Goal: Check status: Check status

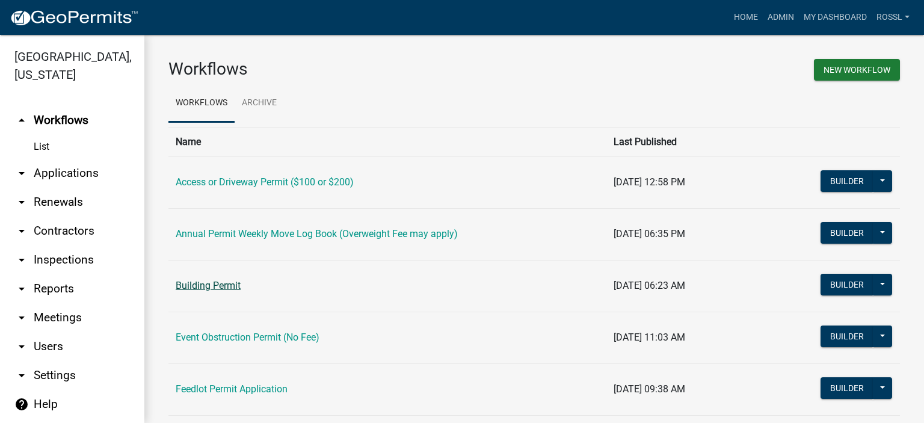
click at [205, 285] on link "Building Permit" at bounding box center [208, 285] width 65 height 11
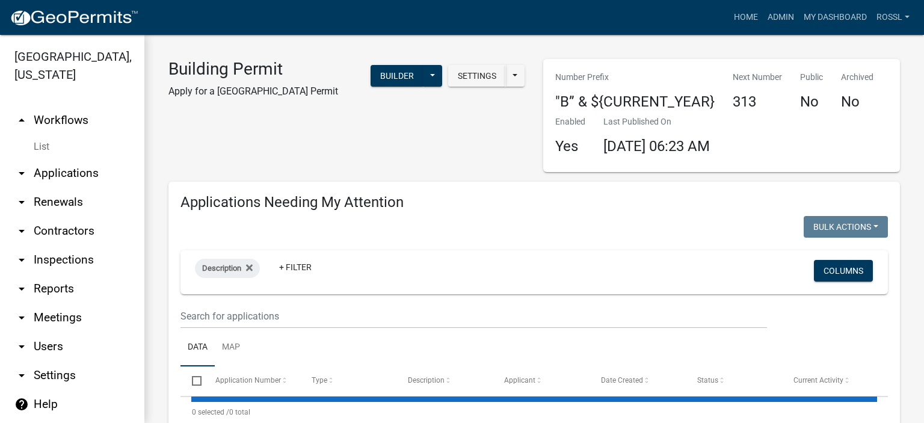
select select "2: 50"
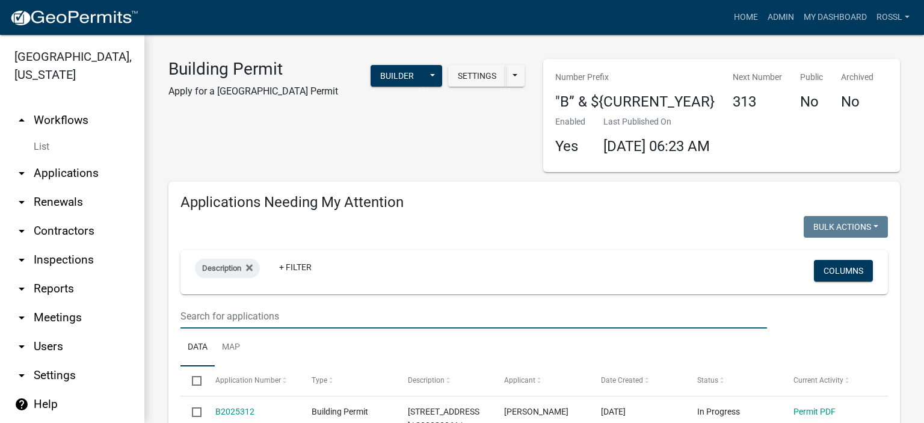
click at [273, 310] on input "text" at bounding box center [474, 316] width 587 height 25
type input "28036"
click at [278, 334] on ul "Data Map" at bounding box center [535, 348] width 708 height 38
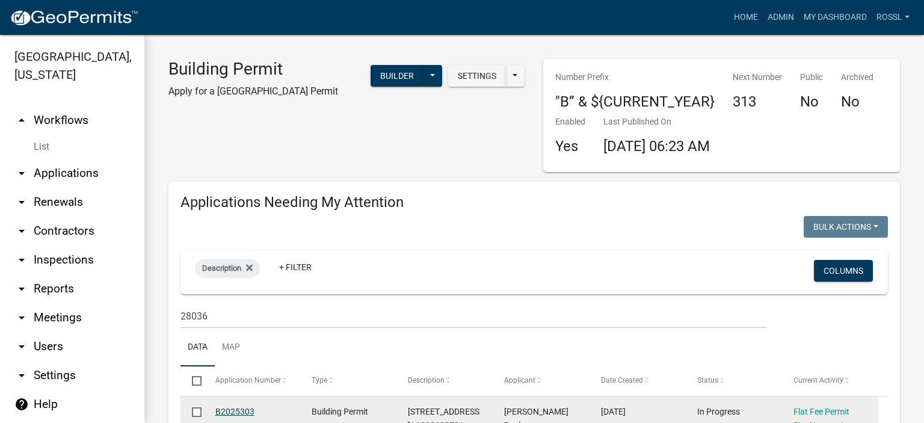
click at [243, 409] on link "B2025303" at bounding box center [234, 412] width 39 height 10
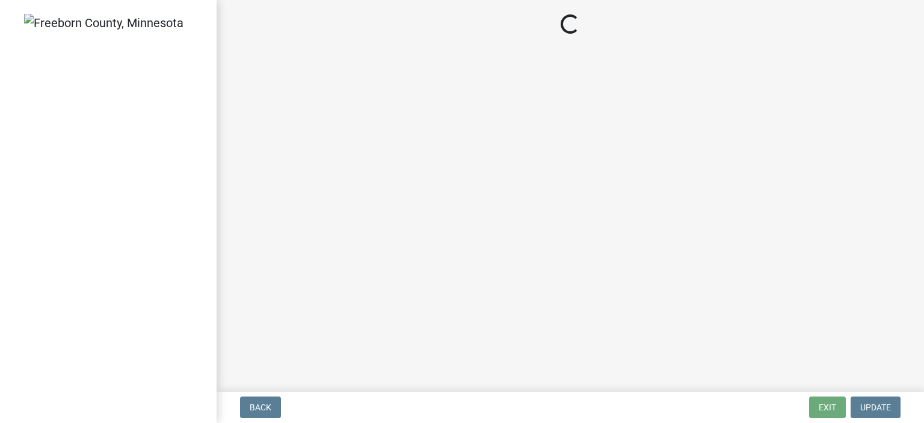
select select "3613e5d6-c0da-40a7-83d4-d5638b2e6124"
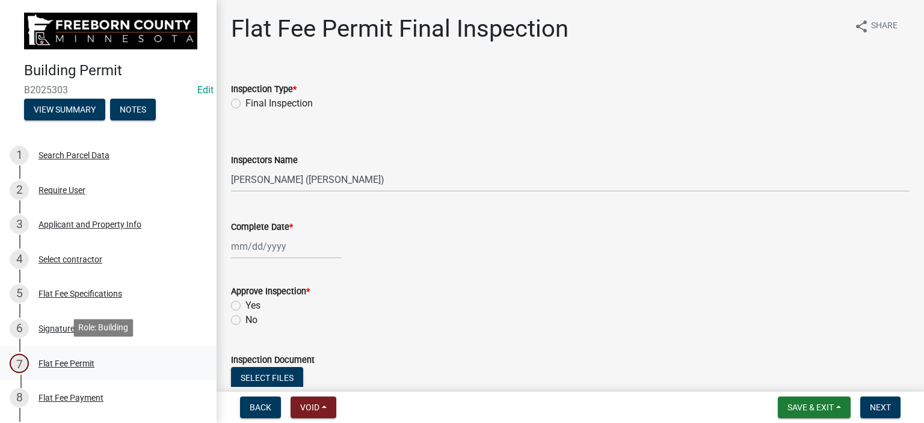
click at [59, 362] on div "Flat Fee Permit" at bounding box center [67, 363] width 56 height 8
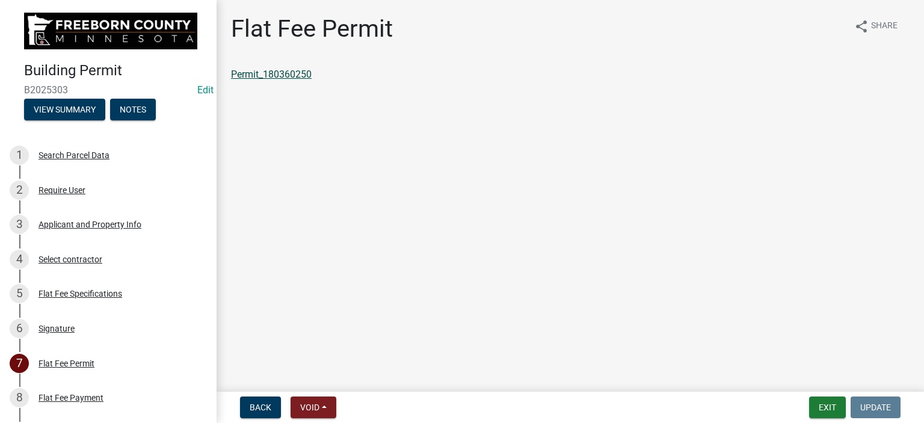
click at [296, 74] on link "Permit_180360250" at bounding box center [271, 74] width 81 height 11
click at [272, 74] on link "Permit_180360250" at bounding box center [271, 74] width 81 height 11
click at [831, 407] on button "Exit" at bounding box center [827, 408] width 37 height 22
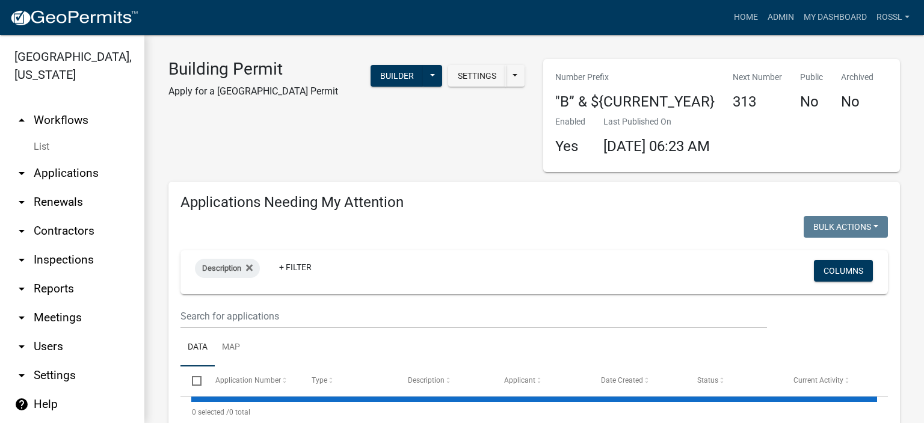
select select "2: 50"
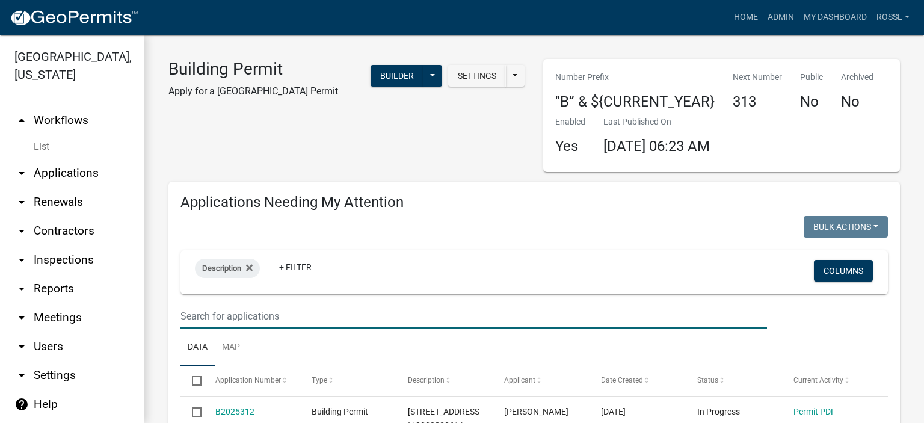
click at [273, 312] on input "text" at bounding box center [474, 316] width 587 height 25
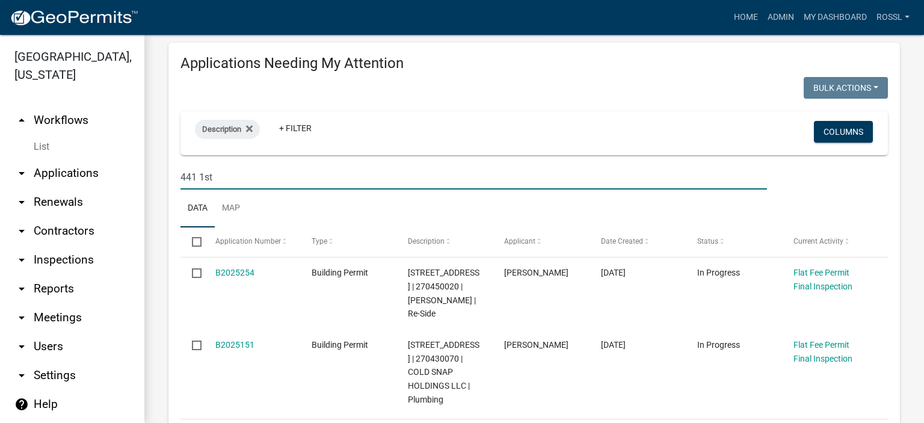
scroll to position [241, 0]
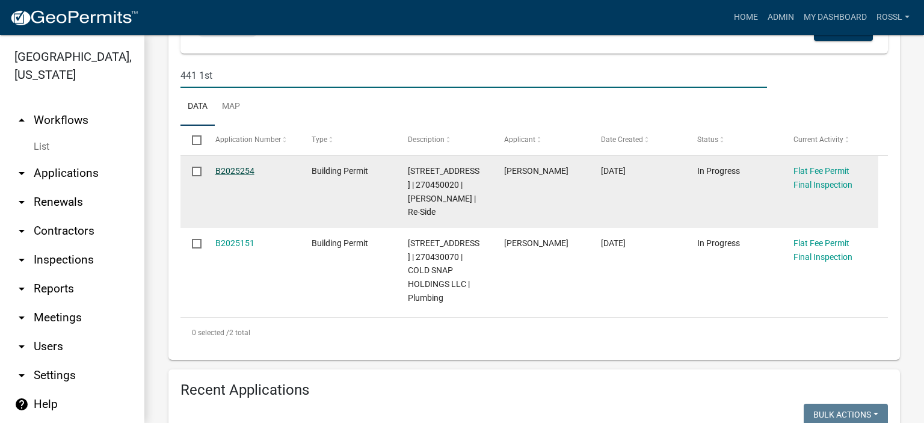
type input "441 1st"
click at [234, 173] on link "B2025254" at bounding box center [234, 171] width 39 height 10
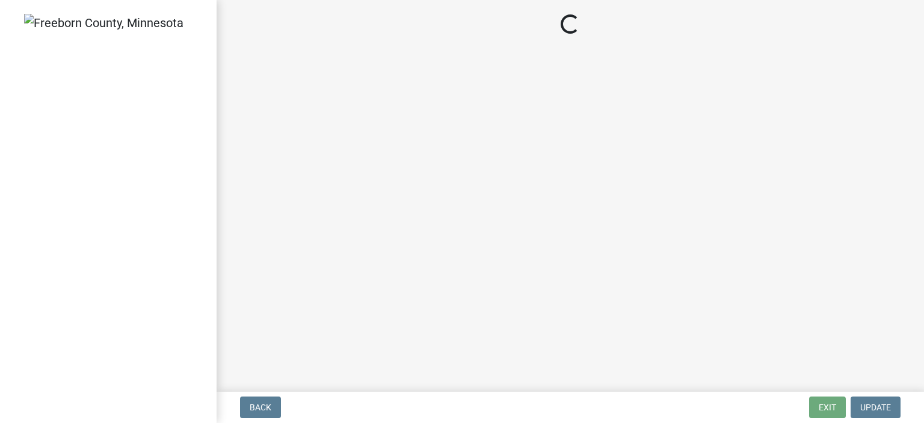
select select "3613e5d6-c0da-40a7-83d4-d5638b2e6124"
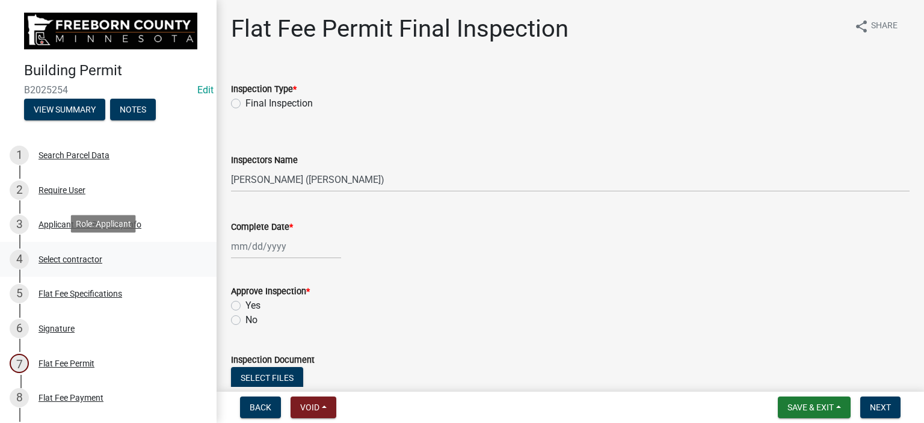
click at [50, 257] on div "Select contractor" at bounding box center [71, 259] width 64 height 8
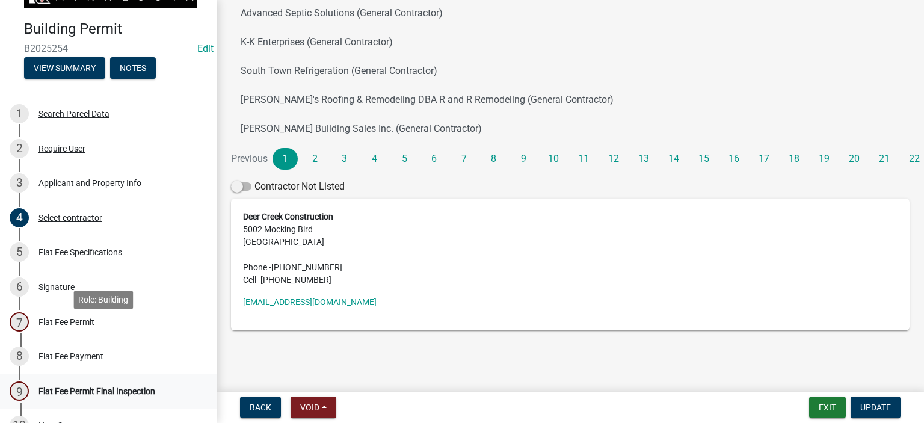
scroll to position [120, 0]
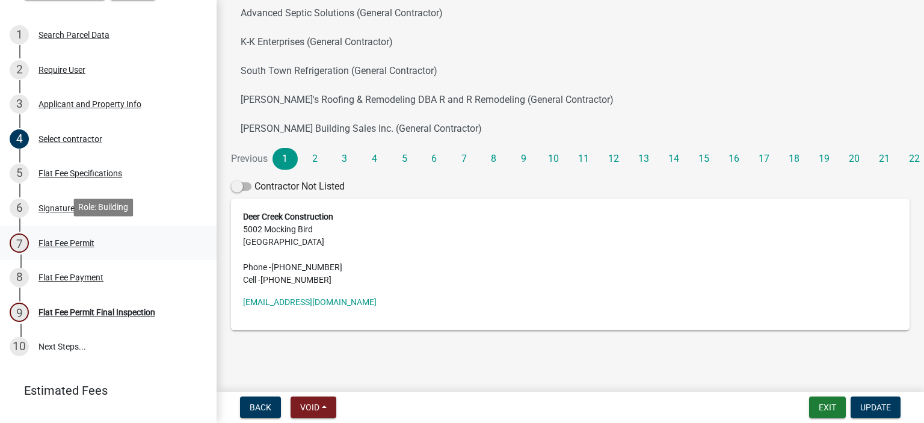
click at [63, 245] on div "Flat Fee Permit" at bounding box center [67, 243] width 56 height 8
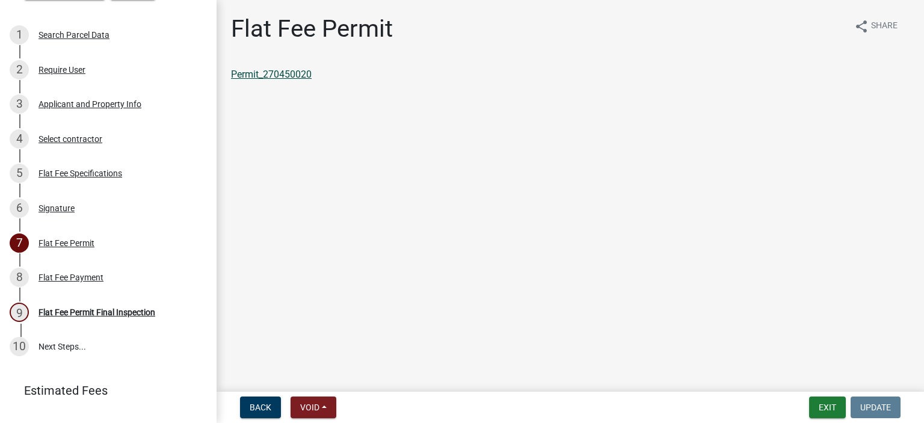
click at [279, 78] on link "Permit_270450020" at bounding box center [271, 74] width 81 height 11
click at [819, 412] on button "Exit" at bounding box center [827, 408] width 37 height 22
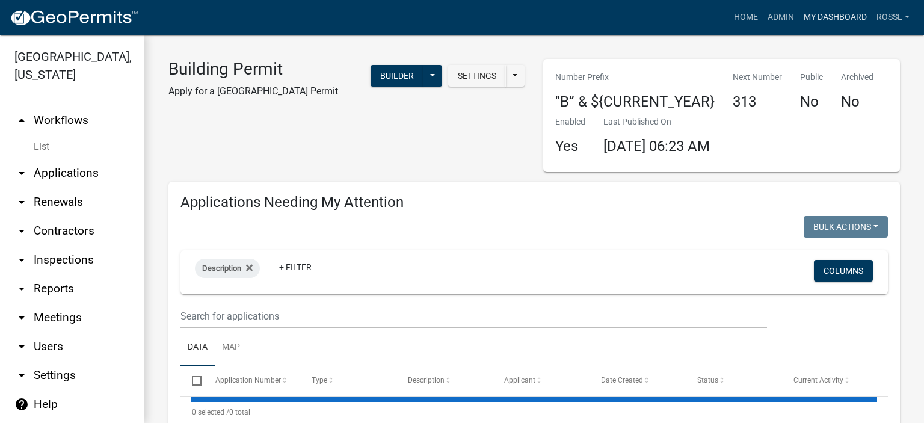
select select "2: 50"
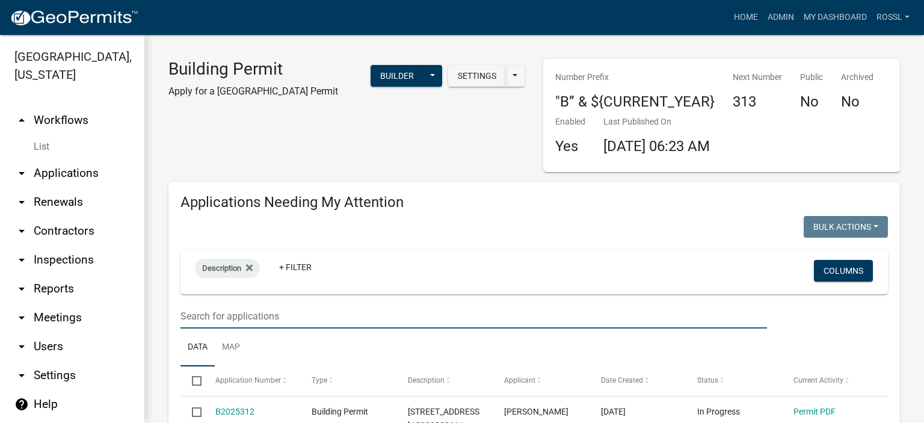
click at [255, 318] on input "text" at bounding box center [474, 316] width 587 height 25
type input "28036"
click at [284, 339] on ul "Data Map" at bounding box center [535, 348] width 708 height 38
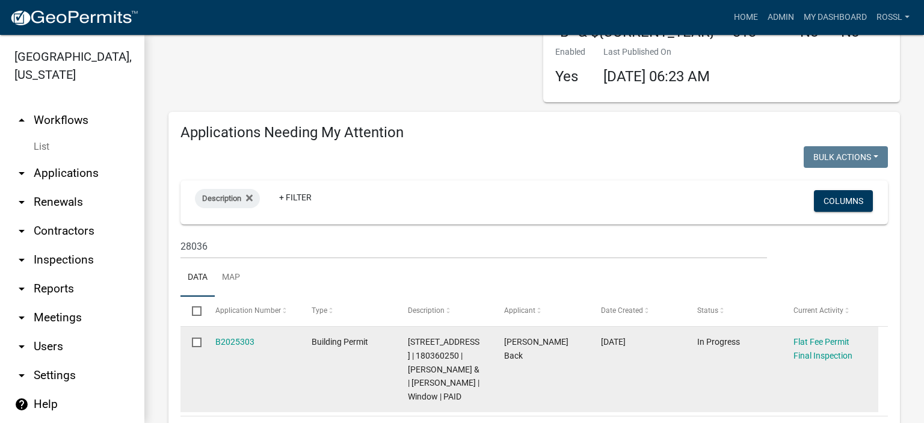
scroll to position [120, 0]
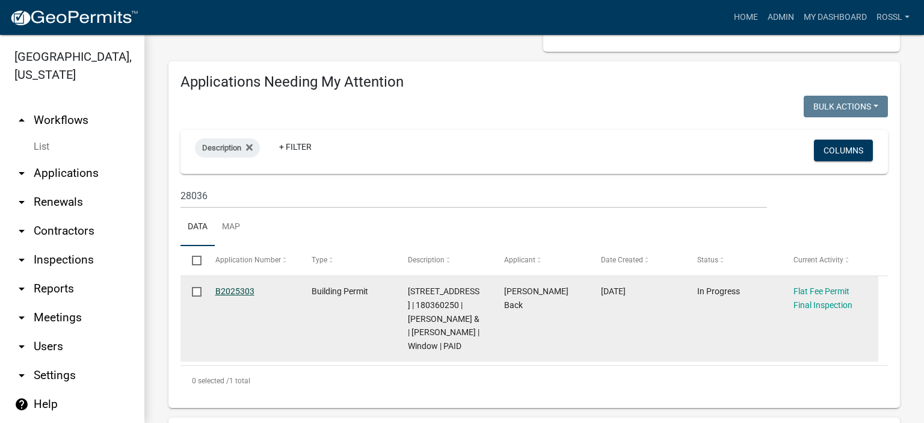
click at [227, 292] on link "B2025303" at bounding box center [234, 291] width 39 height 10
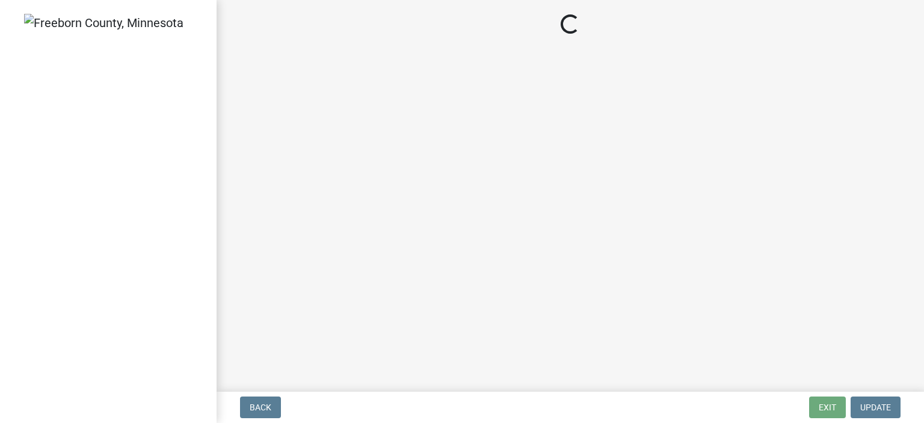
select select "3613e5d6-c0da-40a7-83d4-d5638b2e6124"
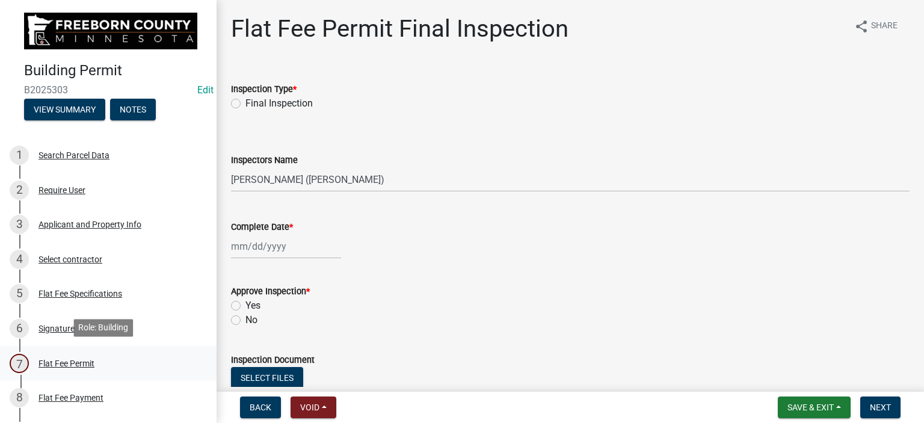
click at [67, 363] on div "Flat Fee Permit" at bounding box center [67, 363] width 56 height 8
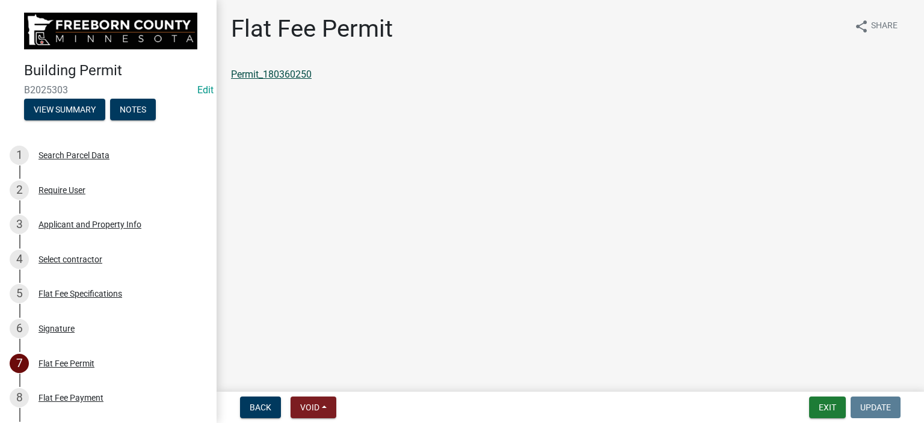
click at [274, 72] on link "Permit_180360250" at bounding box center [271, 74] width 81 height 11
click at [828, 406] on button "Exit" at bounding box center [827, 408] width 37 height 22
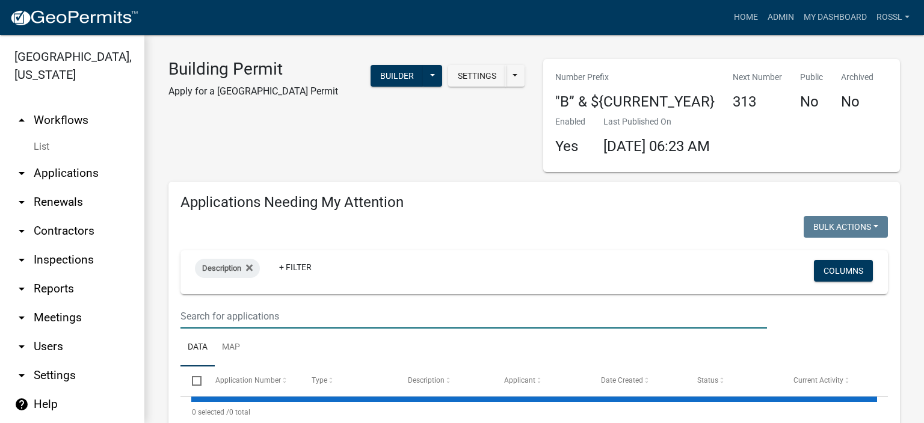
click at [260, 317] on input "text" at bounding box center [474, 316] width 587 height 25
select select "2: 50"
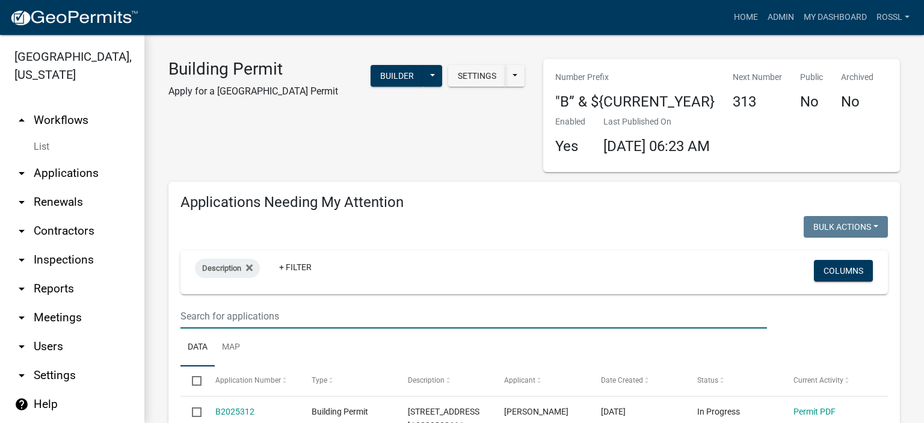
click at [206, 321] on input "text" at bounding box center [474, 316] width 587 height 25
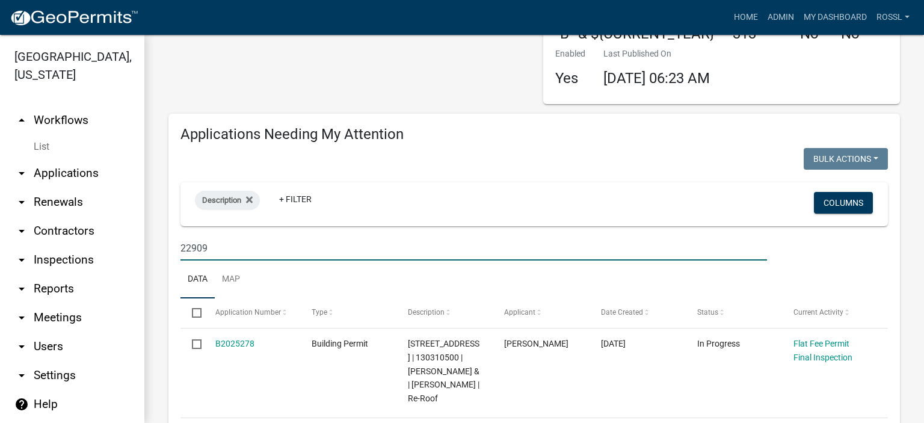
scroll to position [181, 0]
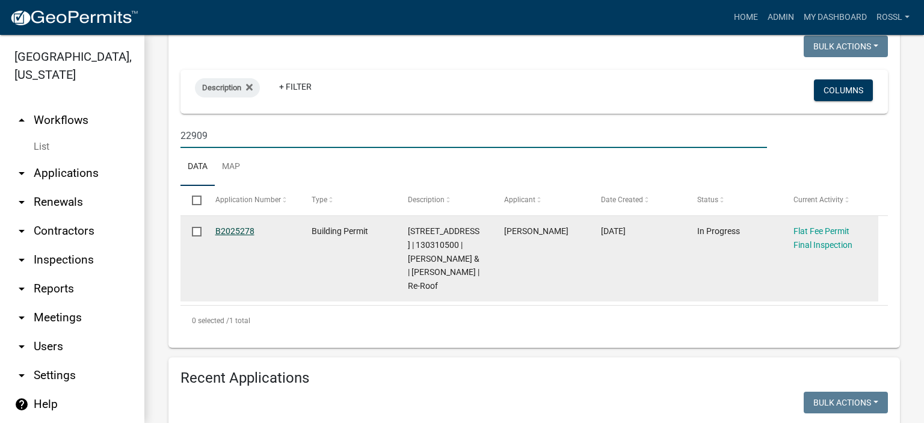
type input "22909"
click at [228, 228] on link "B2025278" at bounding box center [234, 231] width 39 height 10
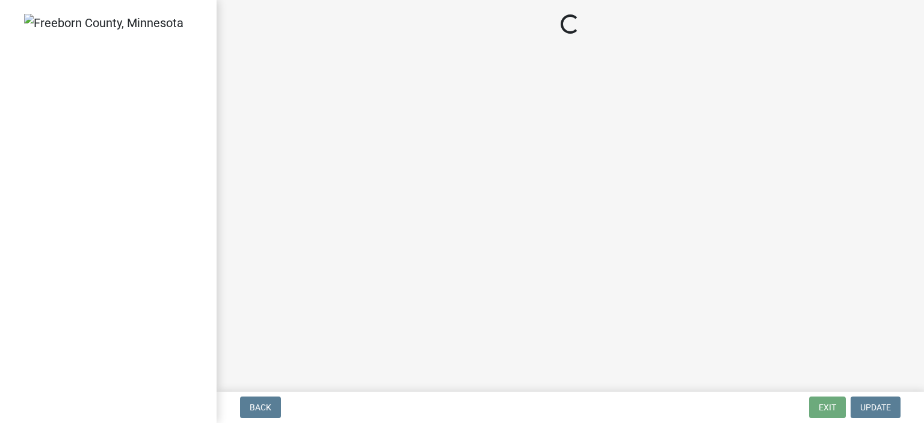
select select "3613e5d6-c0da-40a7-83d4-d5638b2e6124"
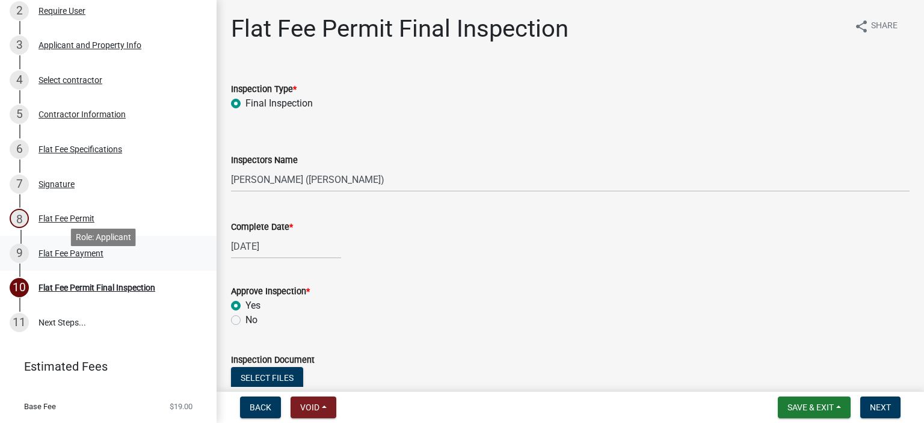
scroll to position [181, 0]
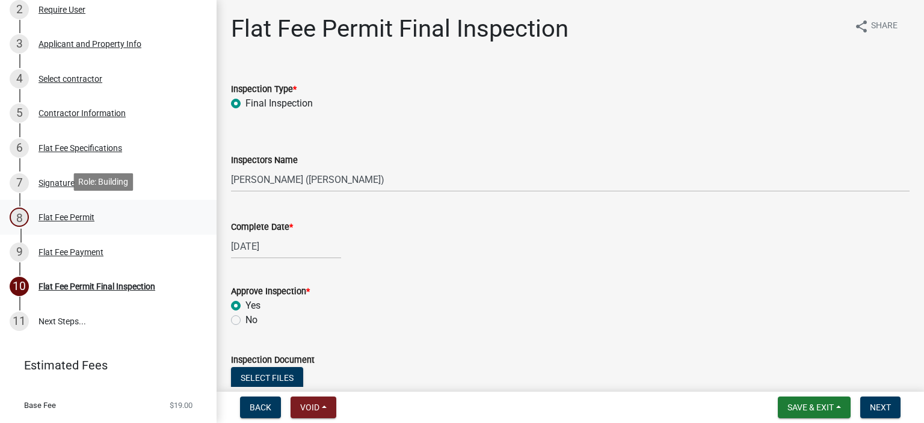
click at [65, 213] on div "Flat Fee Permit" at bounding box center [67, 217] width 56 height 8
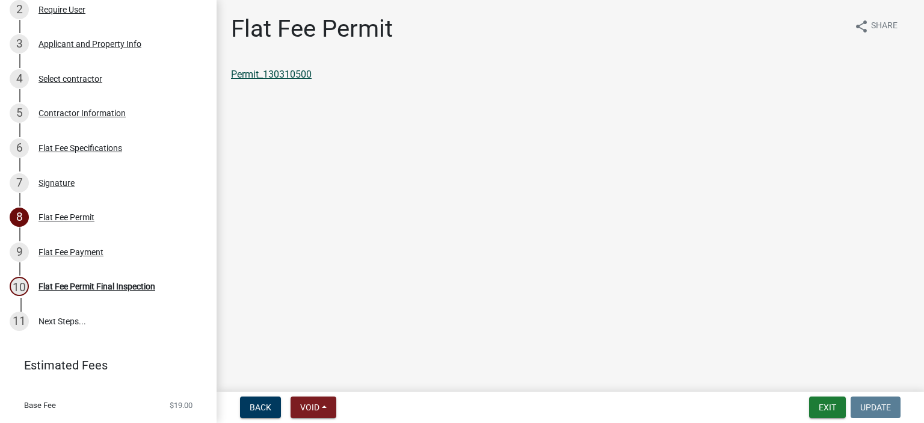
click at [279, 76] on link "Permit_130310500" at bounding box center [271, 74] width 81 height 11
click at [828, 408] on button "Exit" at bounding box center [827, 408] width 37 height 22
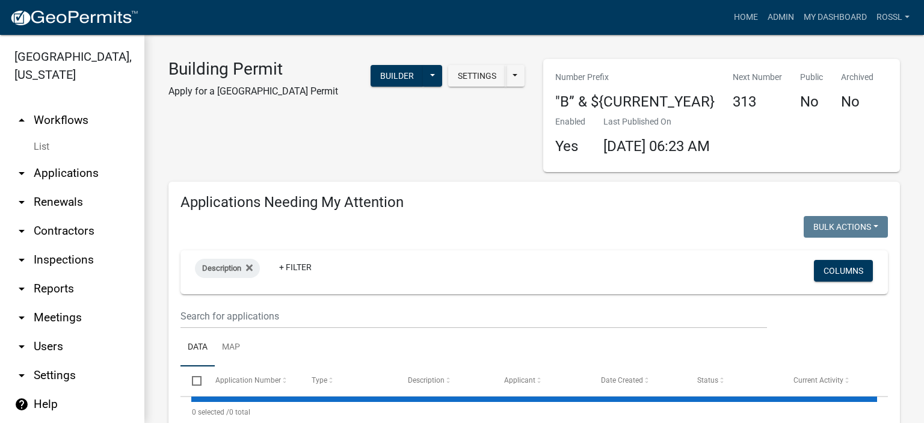
select select "2: 50"
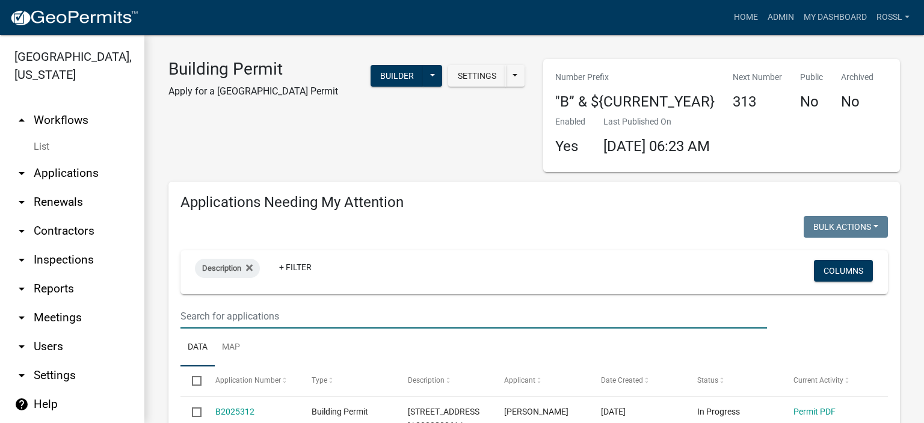
click at [212, 317] on input "text" at bounding box center [474, 316] width 587 height 25
type input "441 1st"
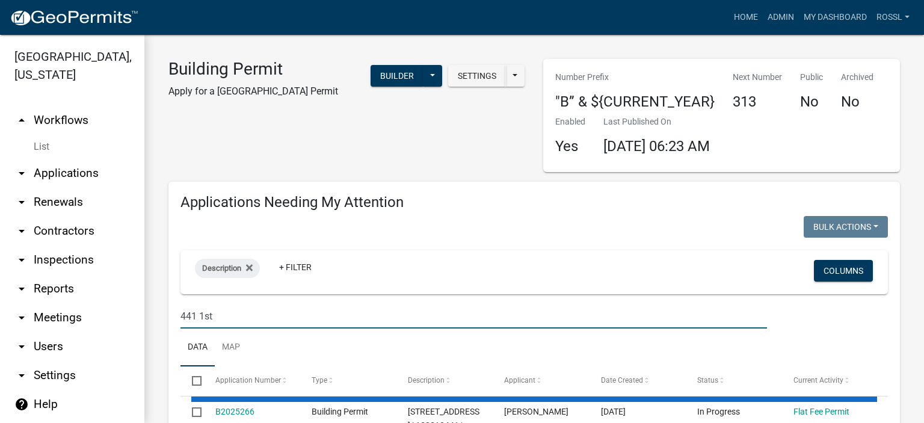
scroll to position [181, 0]
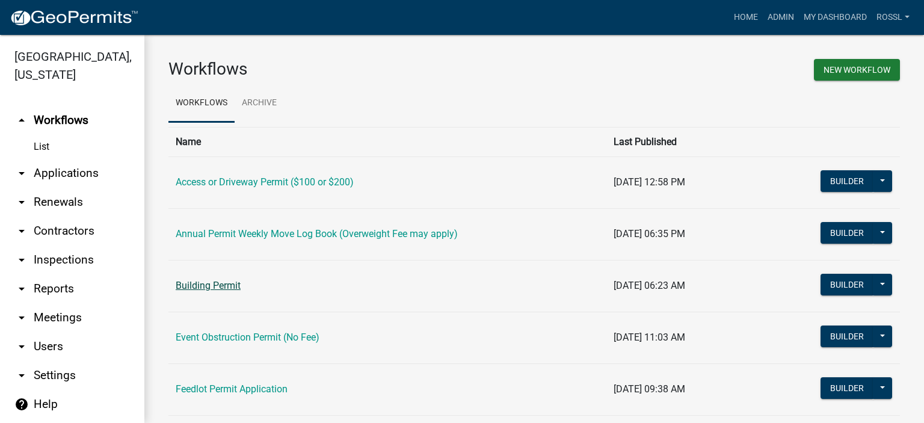
click at [226, 286] on link "Building Permit" at bounding box center [208, 285] width 65 height 11
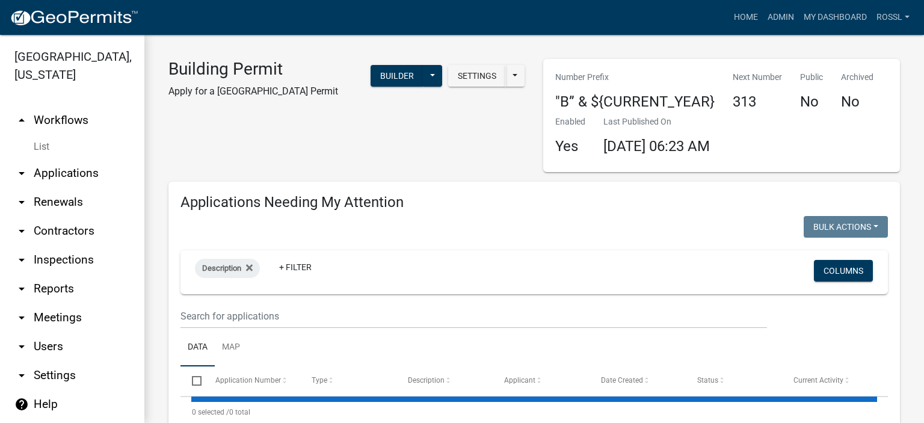
select select "2: 50"
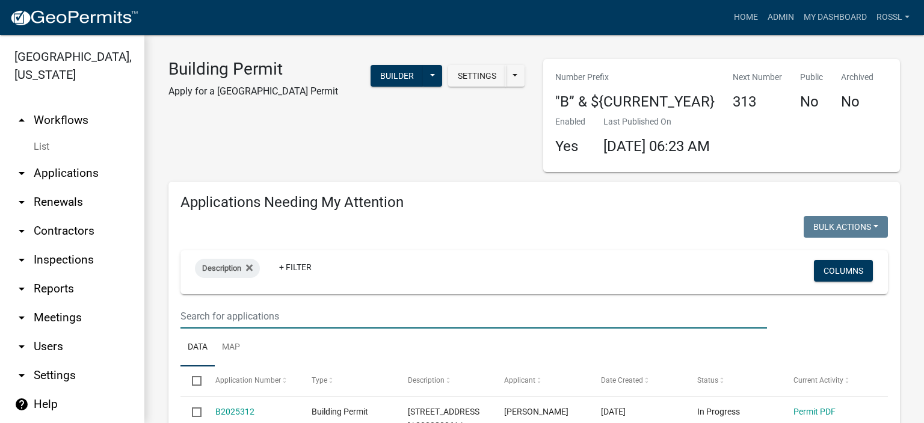
click at [214, 318] on input "text" at bounding box center [474, 316] width 587 height 25
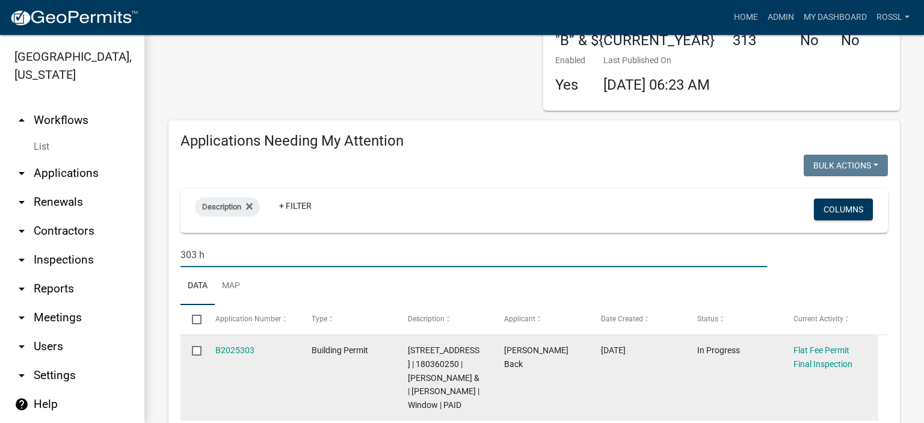
scroll to position [120, 0]
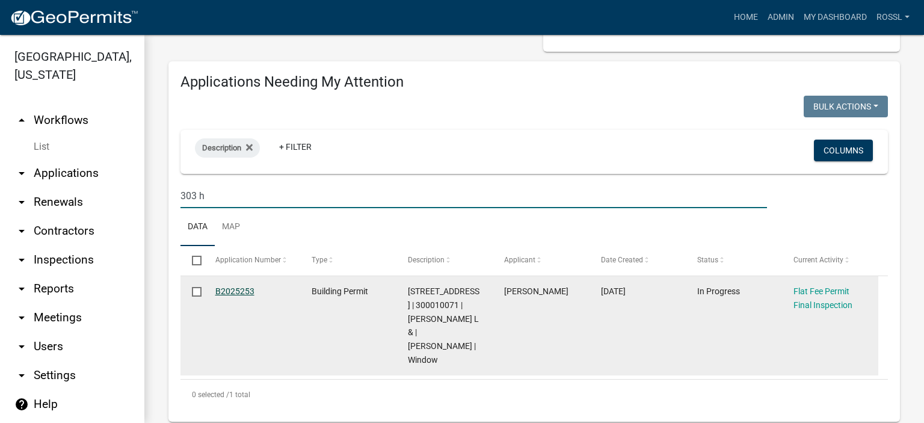
type input "303 h"
click at [241, 294] on link "B2025253" at bounding box center [234, 291] width 39 height 10
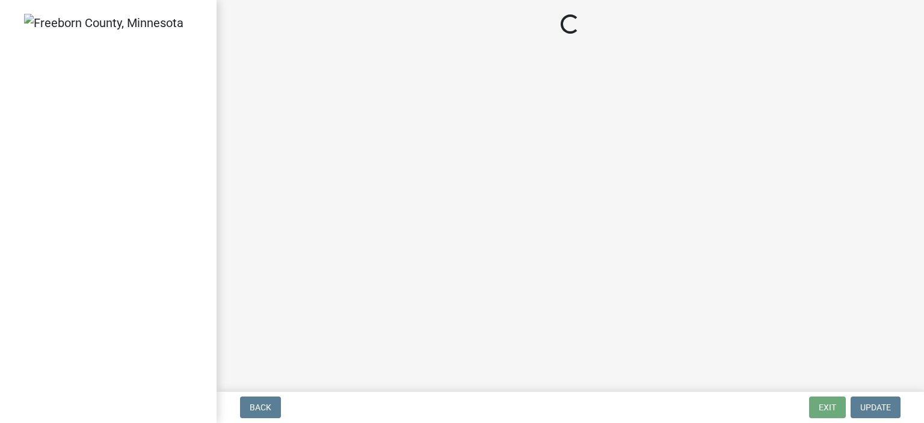
select select "3613e5d6-c0da-40a7-83d4-d5638b2e6124"
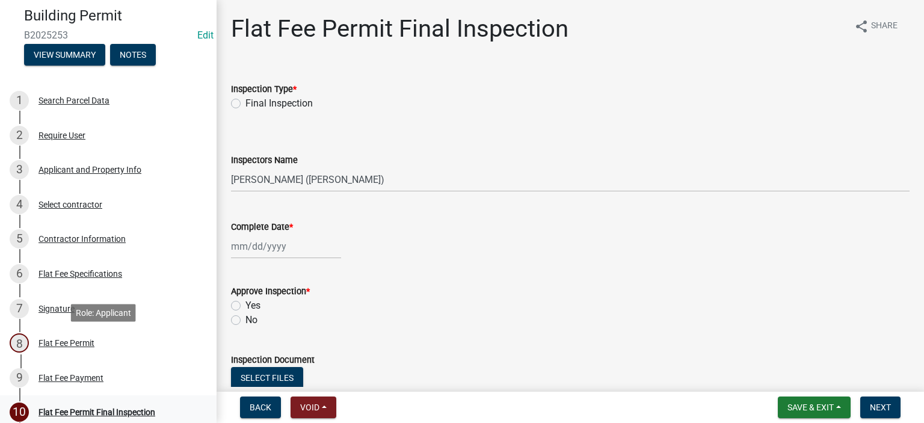
scroll to position [120, 0]
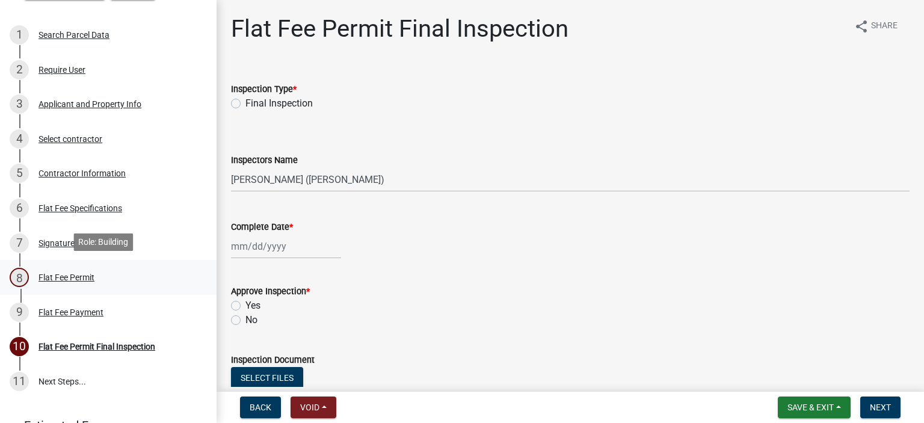
click at [58, 276] on div "Flat Fee Permit" at bounding box center [67, 277] width 56 height 8
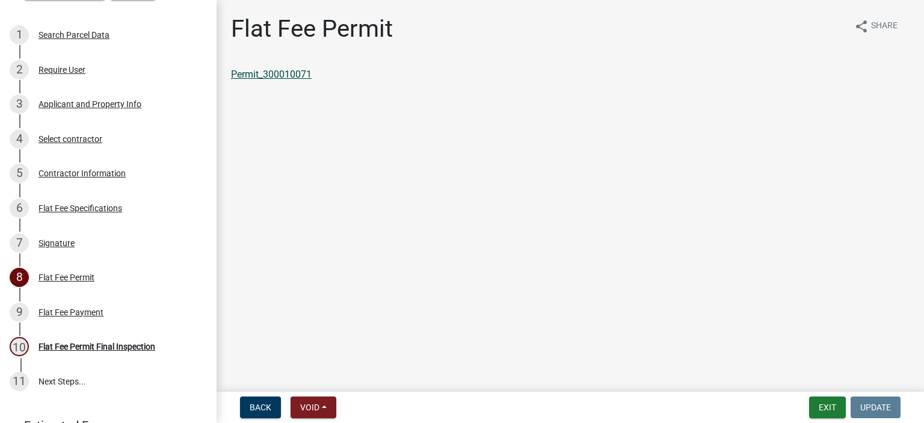
click at [258, 72] on link "Permit_300010071" at bounding box center [271, 74] width 81 height 11
